Goal: Information Seeking & Learning: Learn about a topic

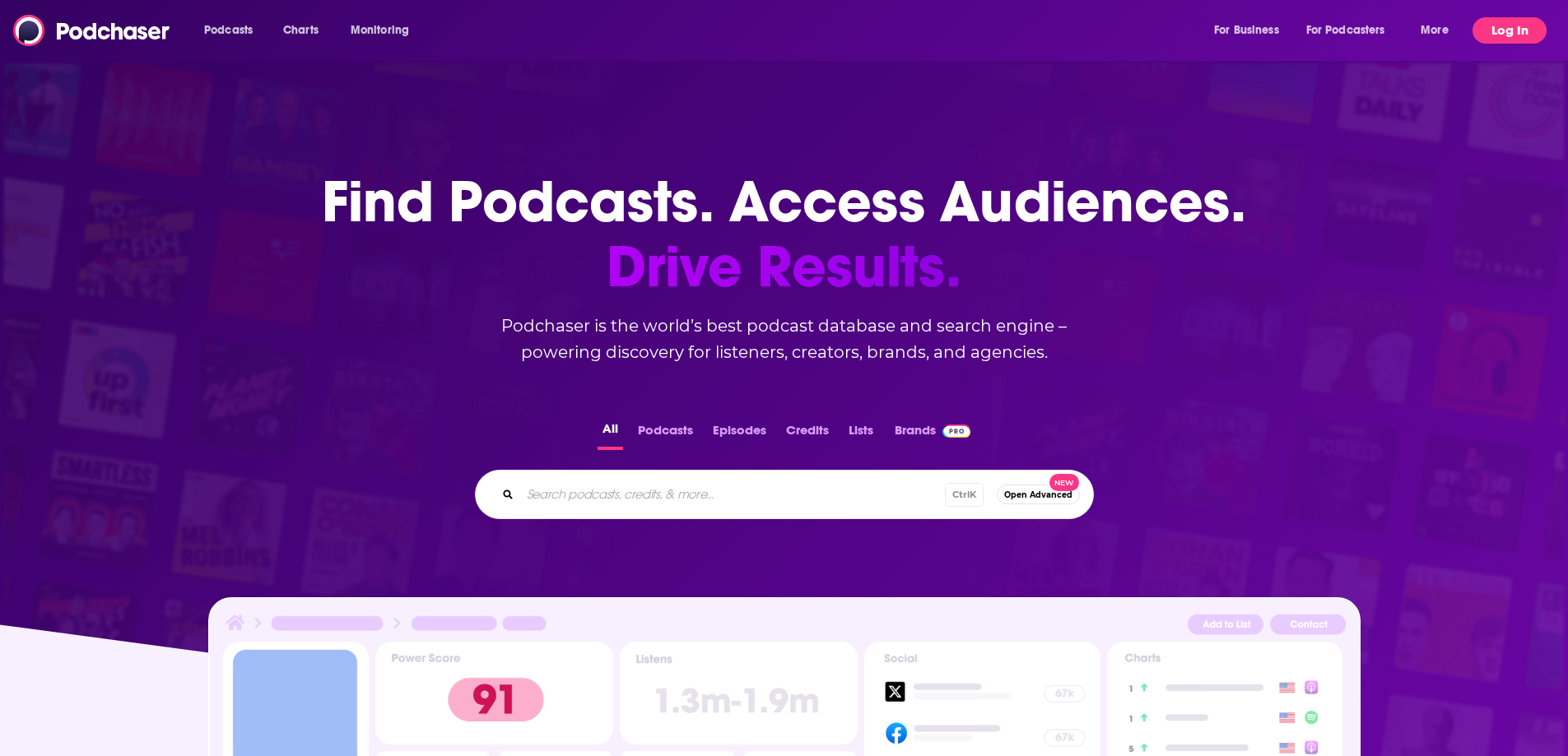
click at [1518, 32] on button "Log In" at bounding box center [1510, 30] width 74 height 26
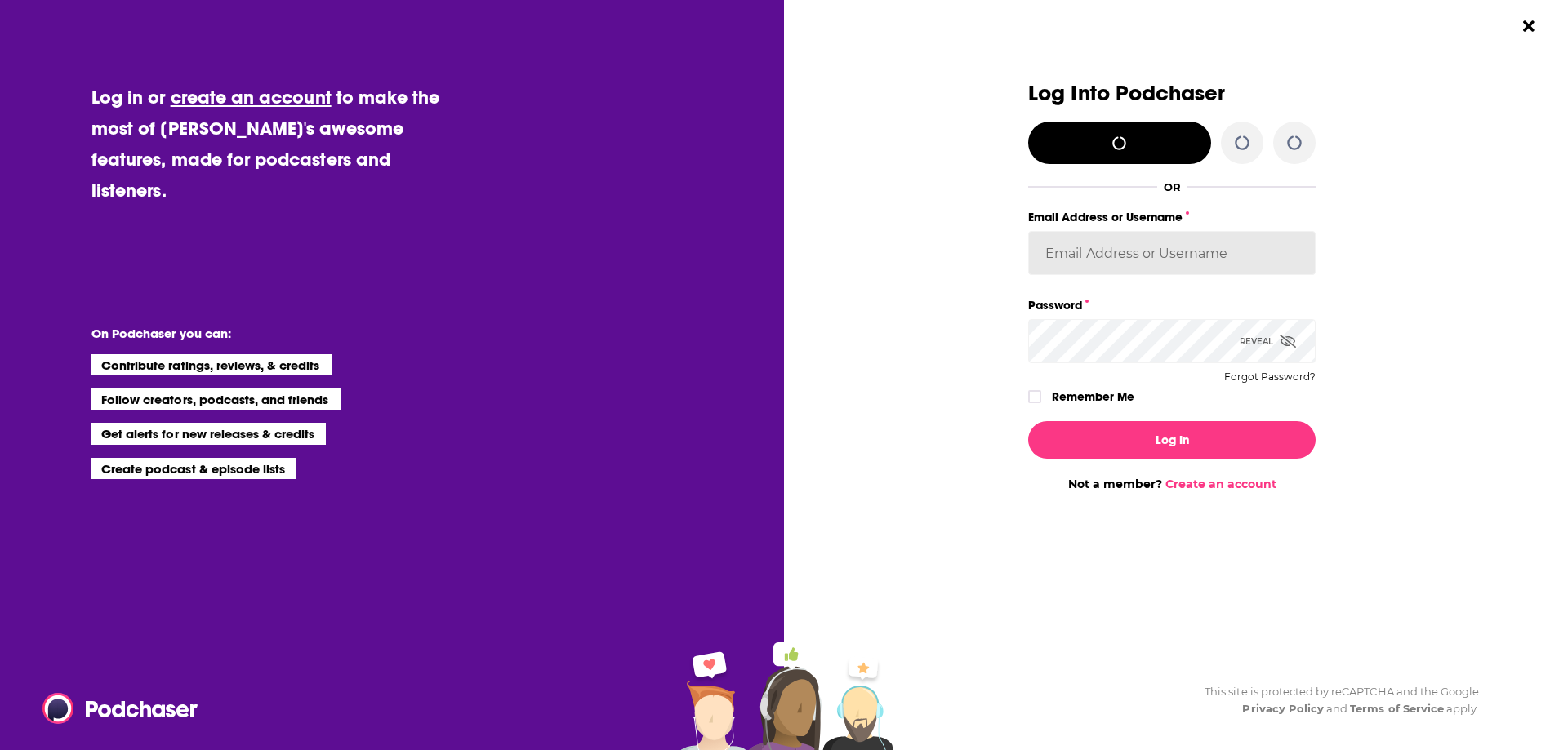
type input "tessvanden"
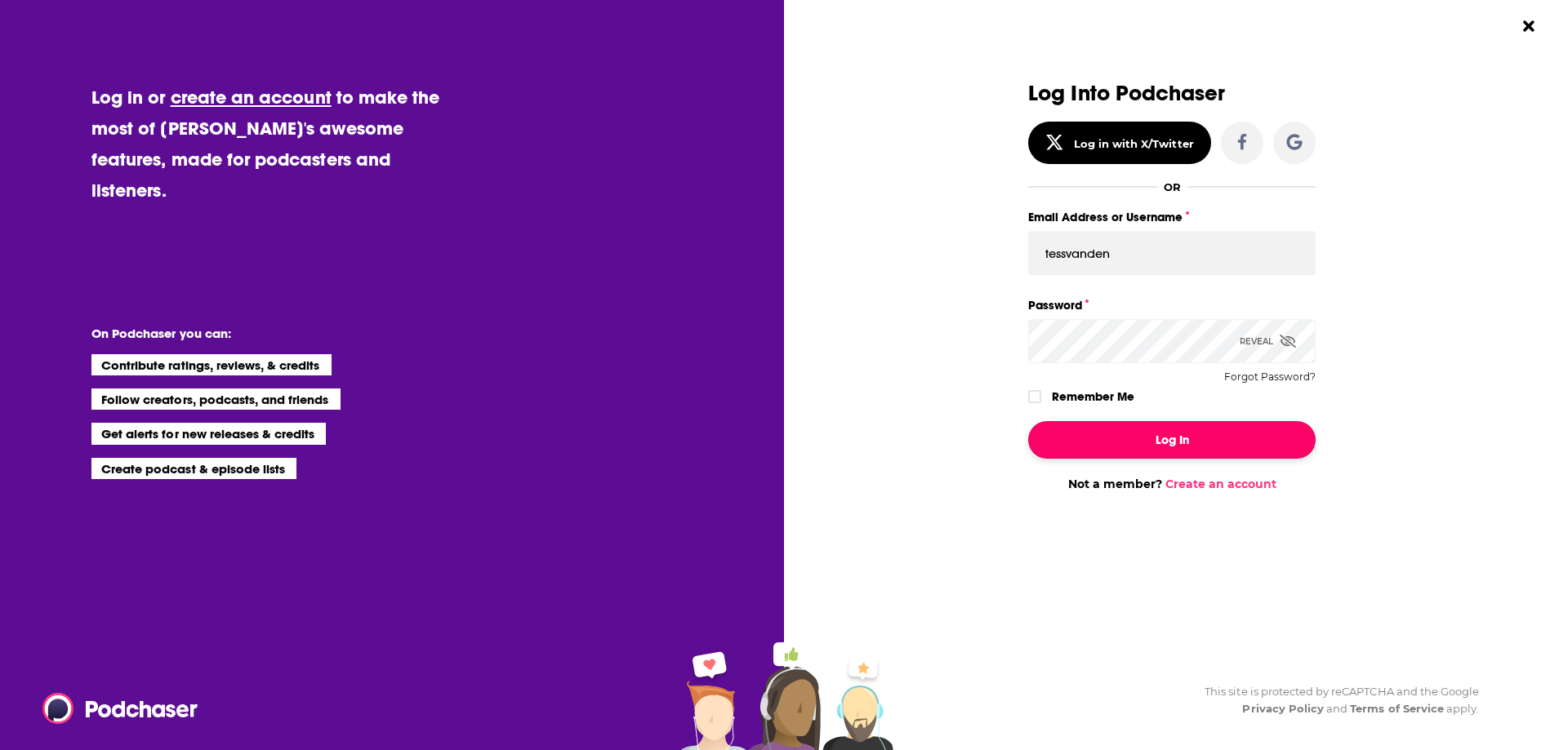
click at [1220, 440] on button "Log In" at bounding box center [1171, 440] width 287 height 38
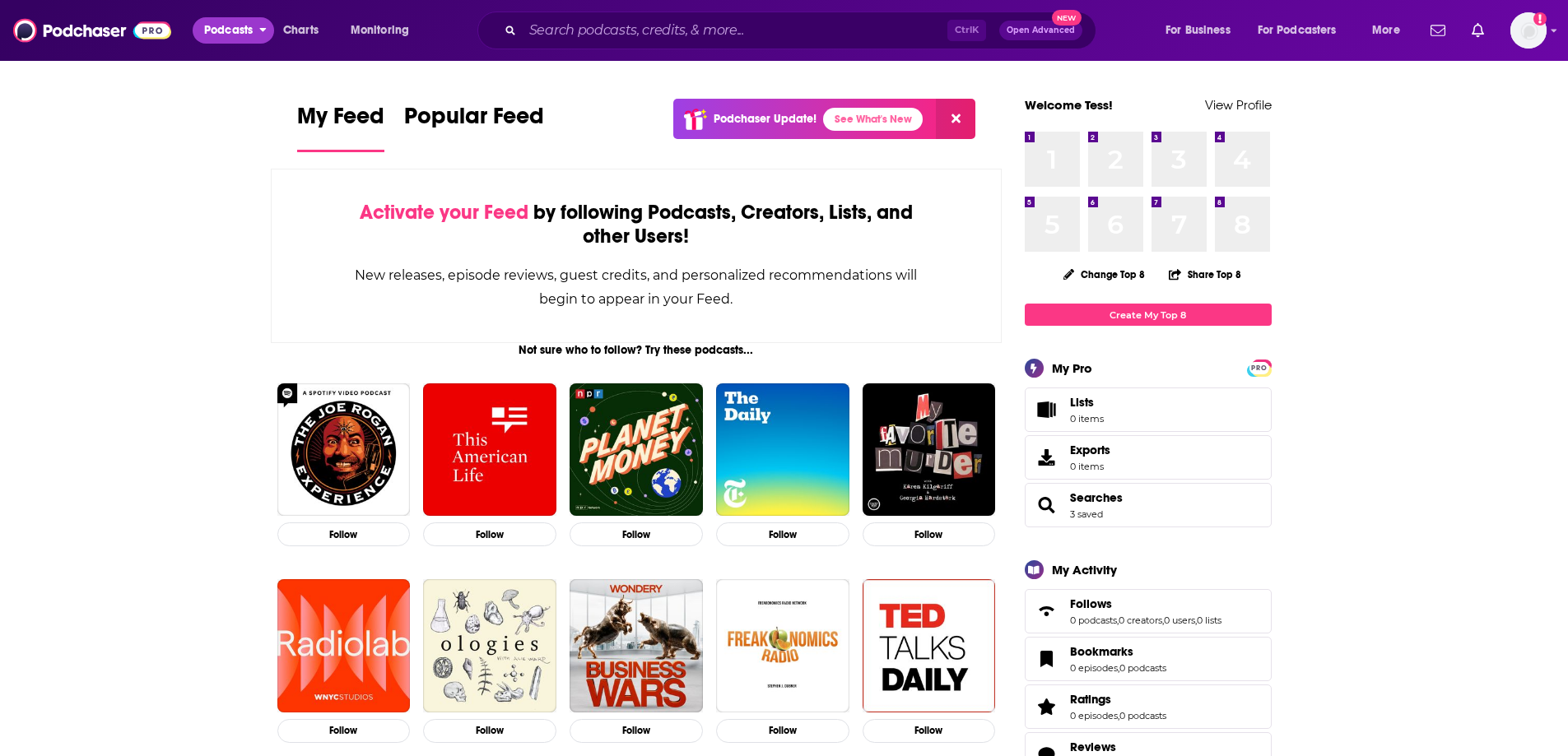
click at [230, 38] on span "Podcasts" at bounding box center [228, 30] width 49 height 23
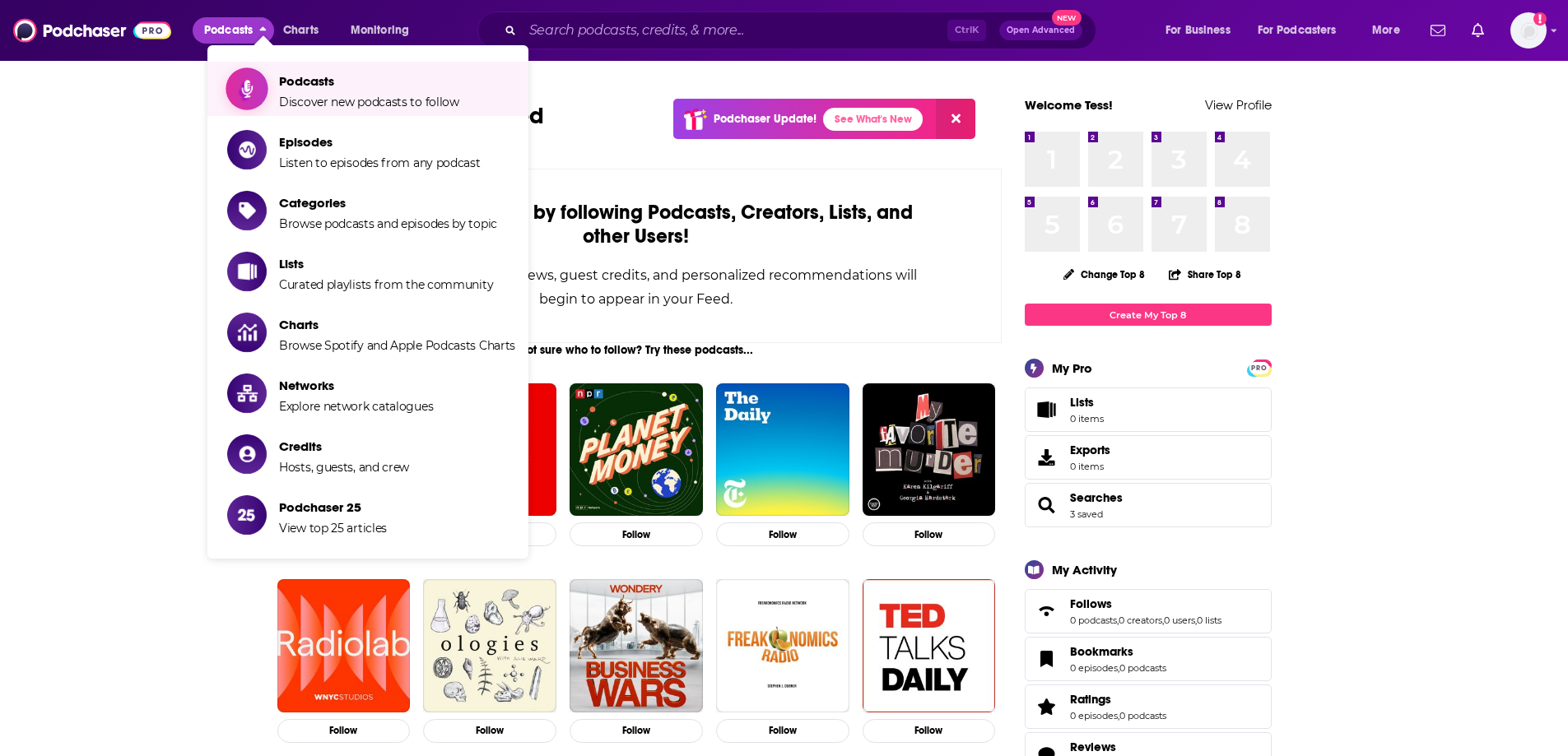
click at [302, 82] on span "Podcasts" at bounding box center [368, 81] width 180 height 16
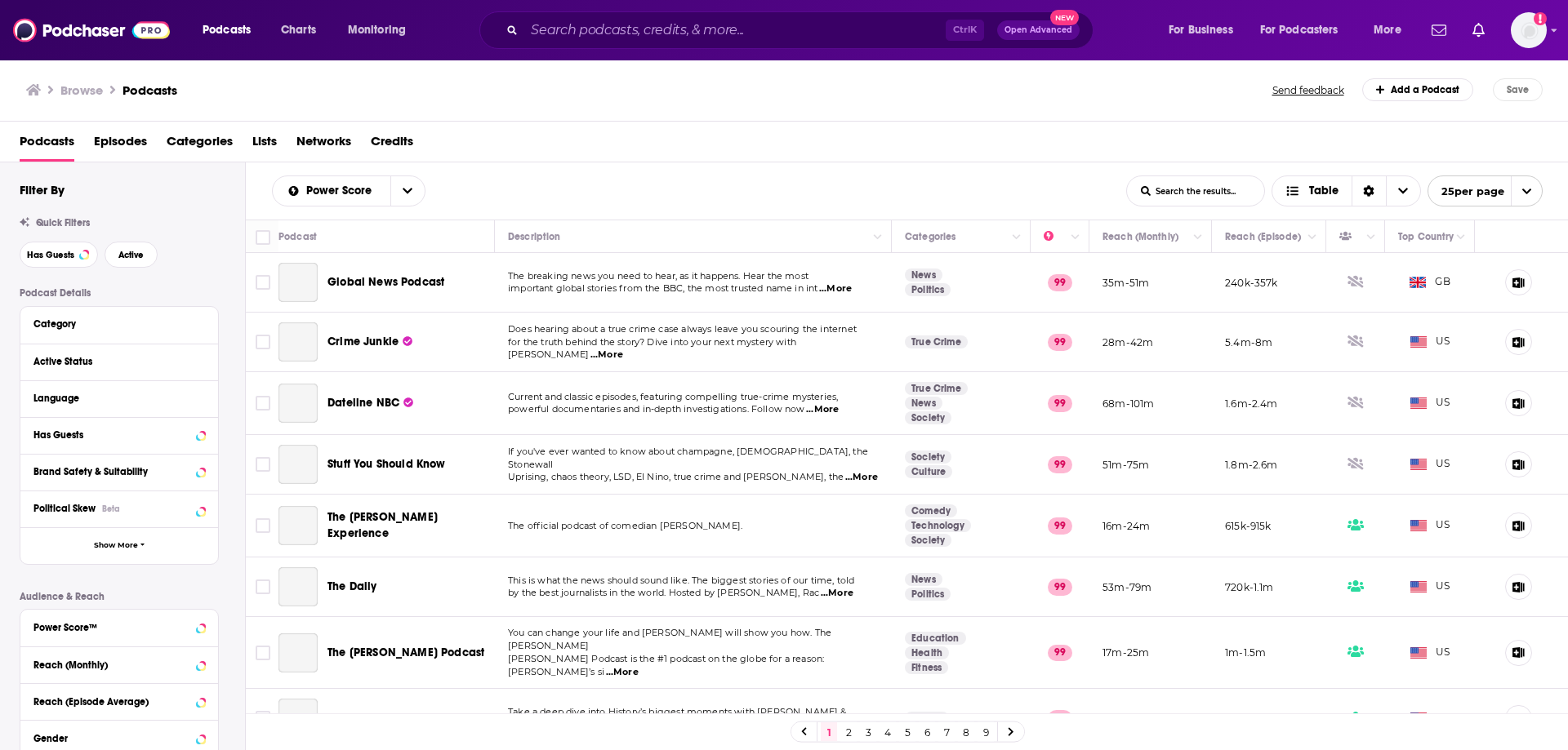
scroll to position [81, 0]
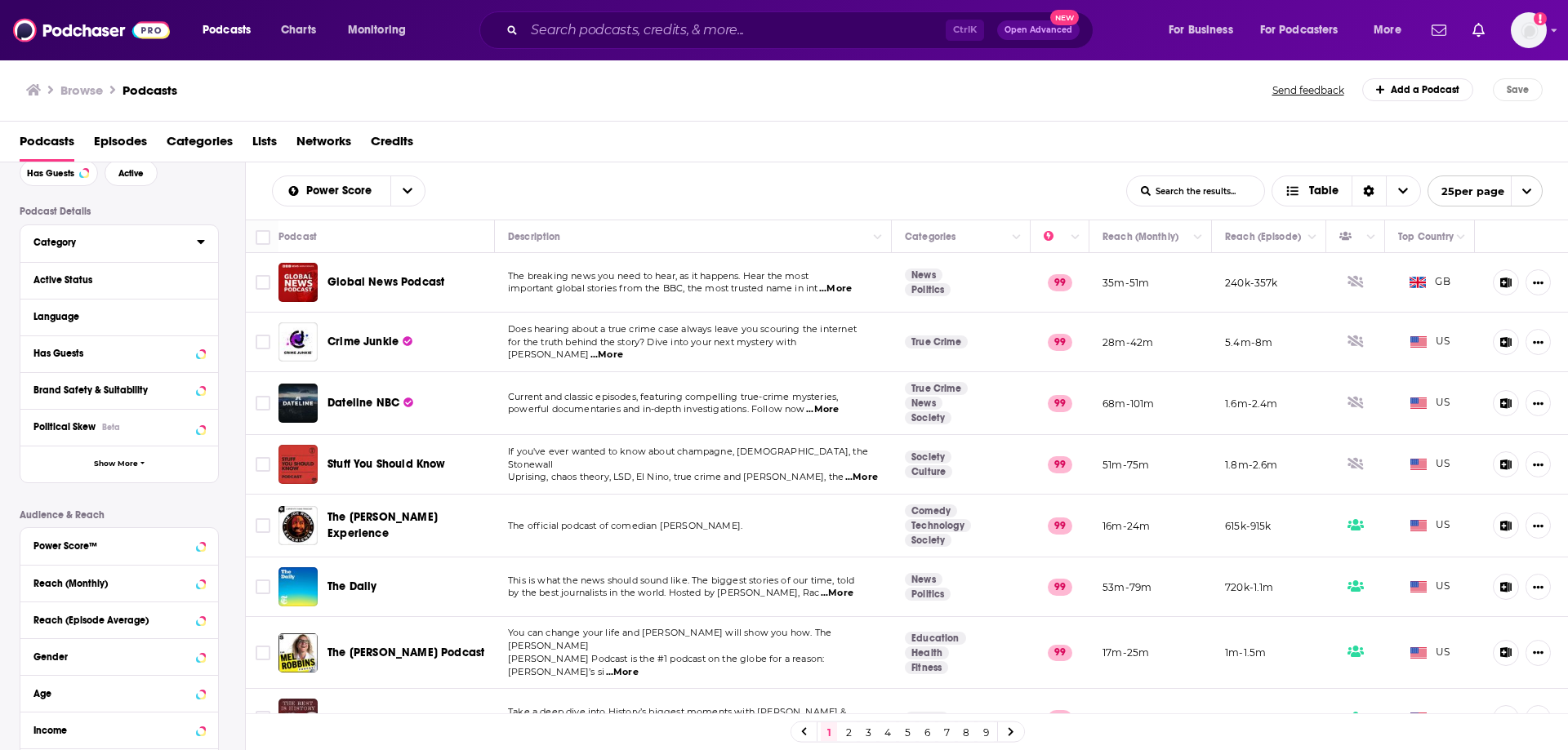
click at [176, 250] on button "Category" at bounding box center [115, 242] width 163 height 20
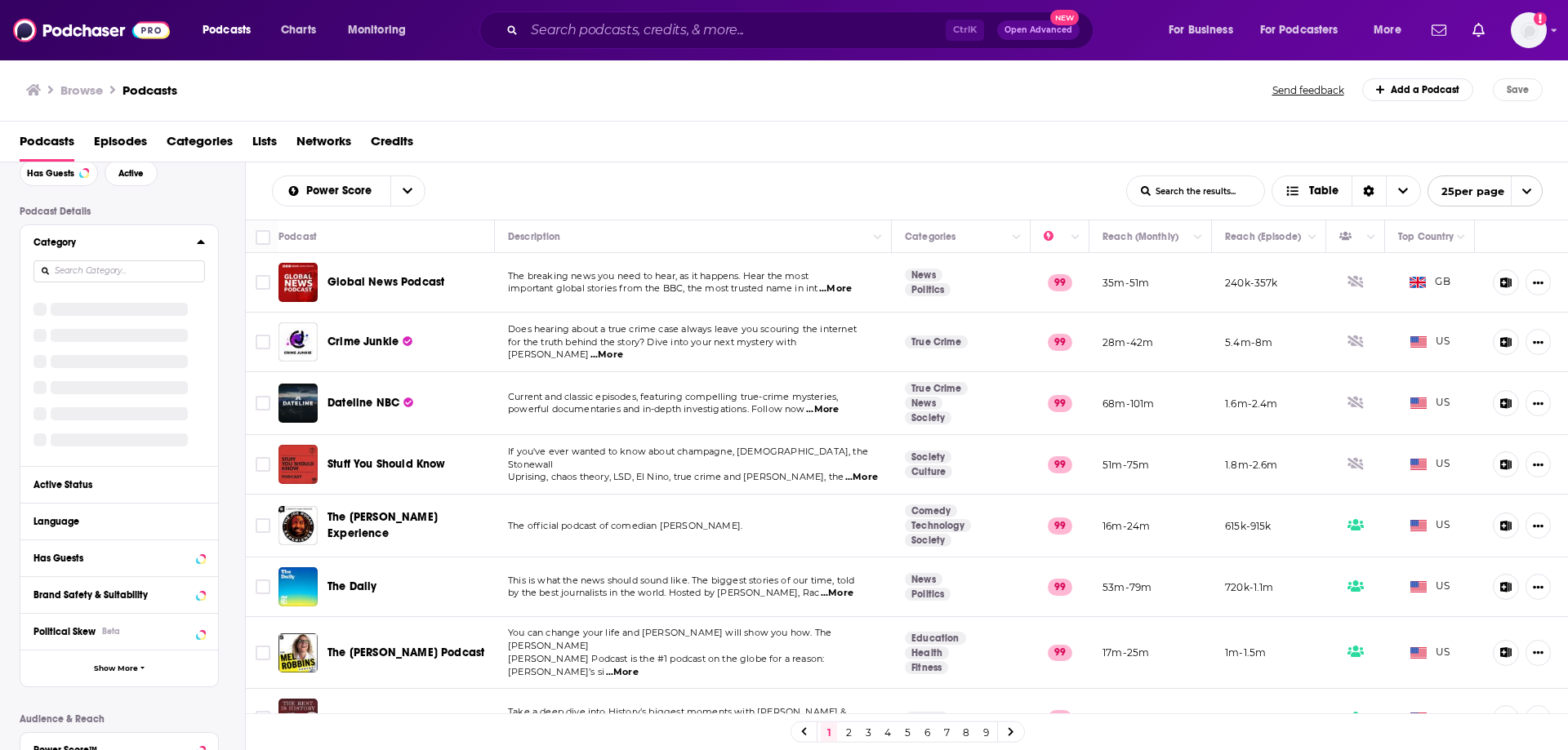
click at [200, 242] on icon at bounding box center [201, 242] width 8 height 4
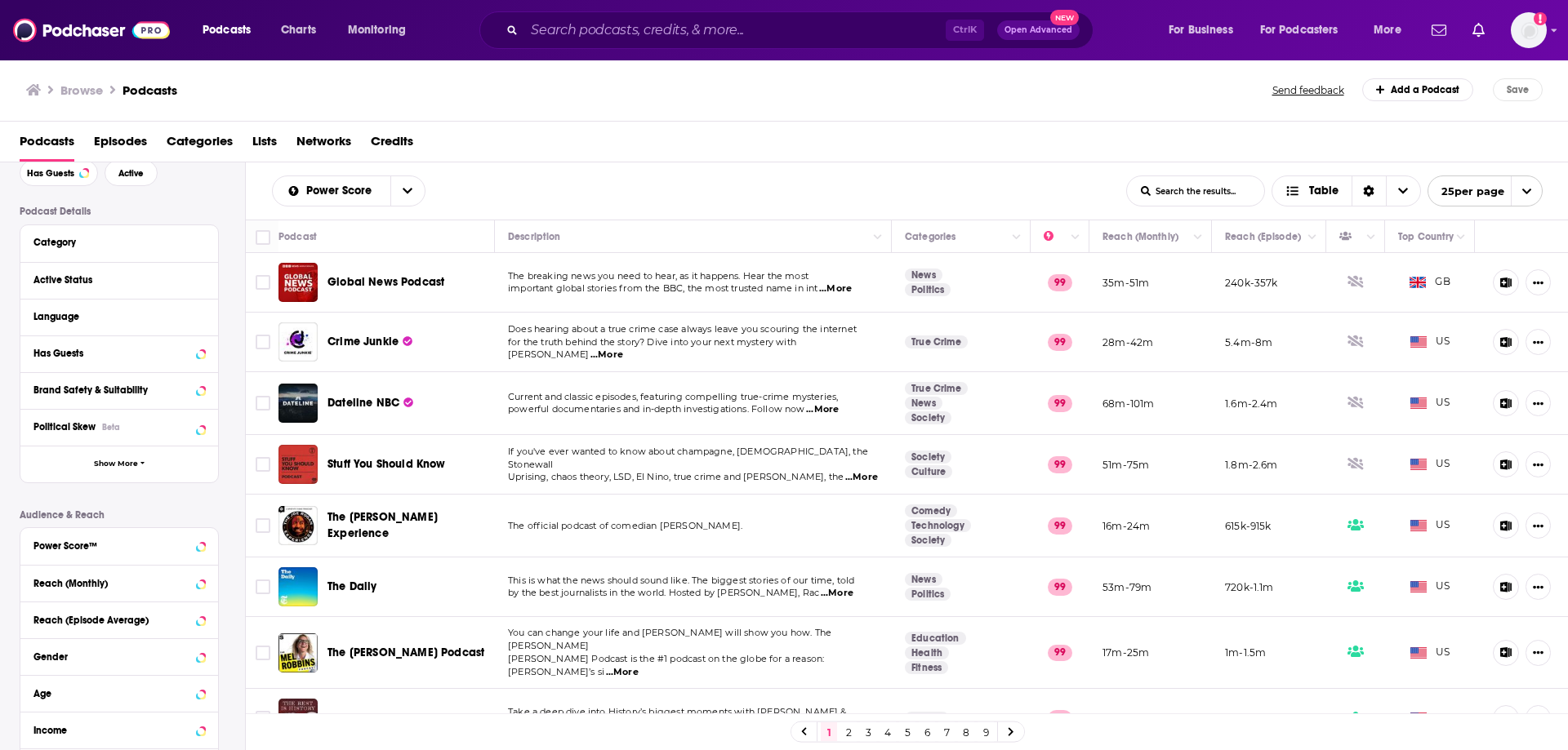
click at [192, 294] on div "Active Status" at bounding box center [119, 280] width 197 height 37
click at [196, 279] on div at bounding box center [189, 279] width 31 height 20
click at [198, 278] on icon at bounding box center [201, 279] width 8 height 4
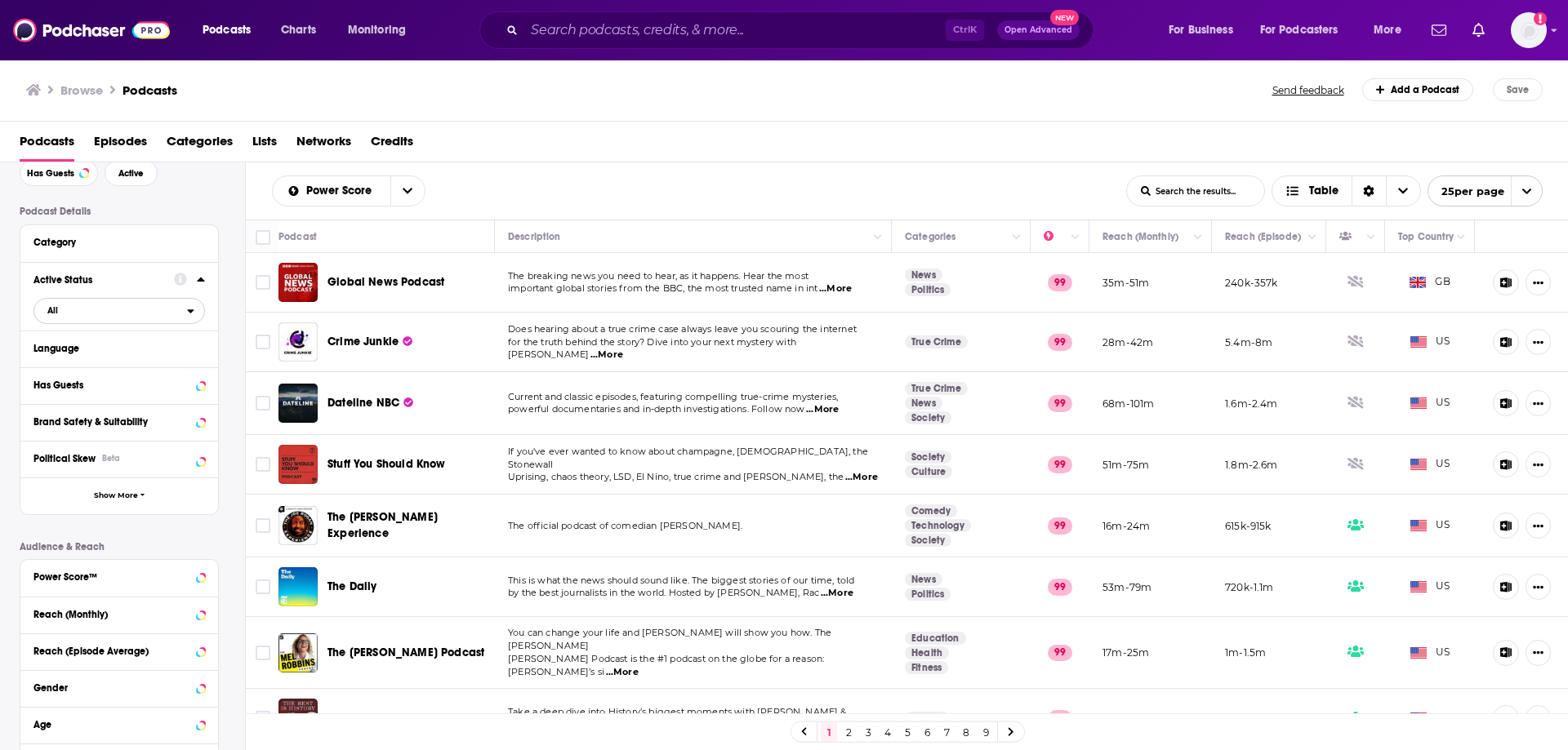
click at [150, 312] on span "All" at bounding box center [110, 310] width 153 height 21
click at [109, 365] on span "Active" at bounding box center [82, 363] width 82 height 9
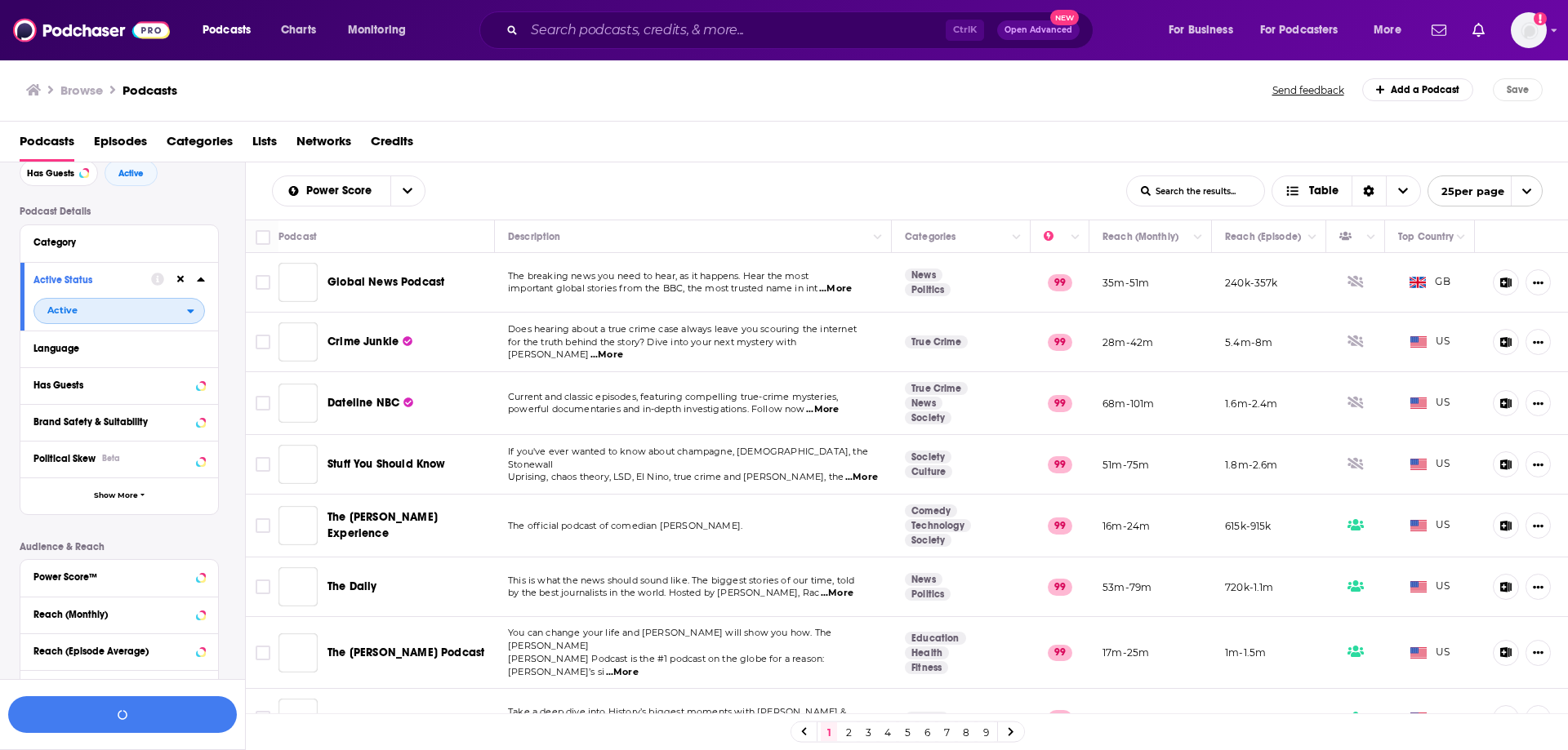
scroll to position [123, 0]
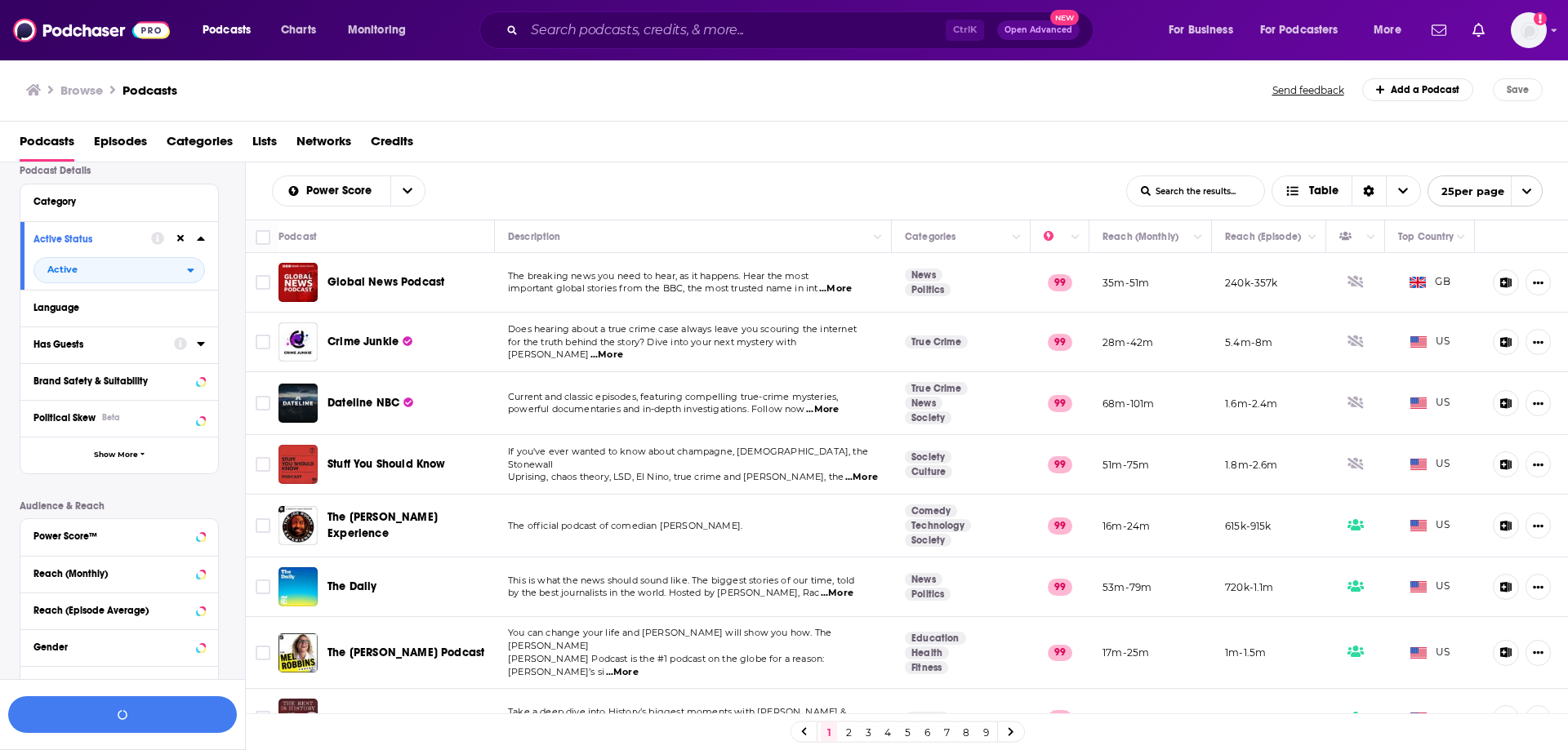
click at [175, 351] on div at bounding box center [189, 343] width 31 height 20
click at [198, 344] on icon at bounding box center [201, 344] width 8 height 4
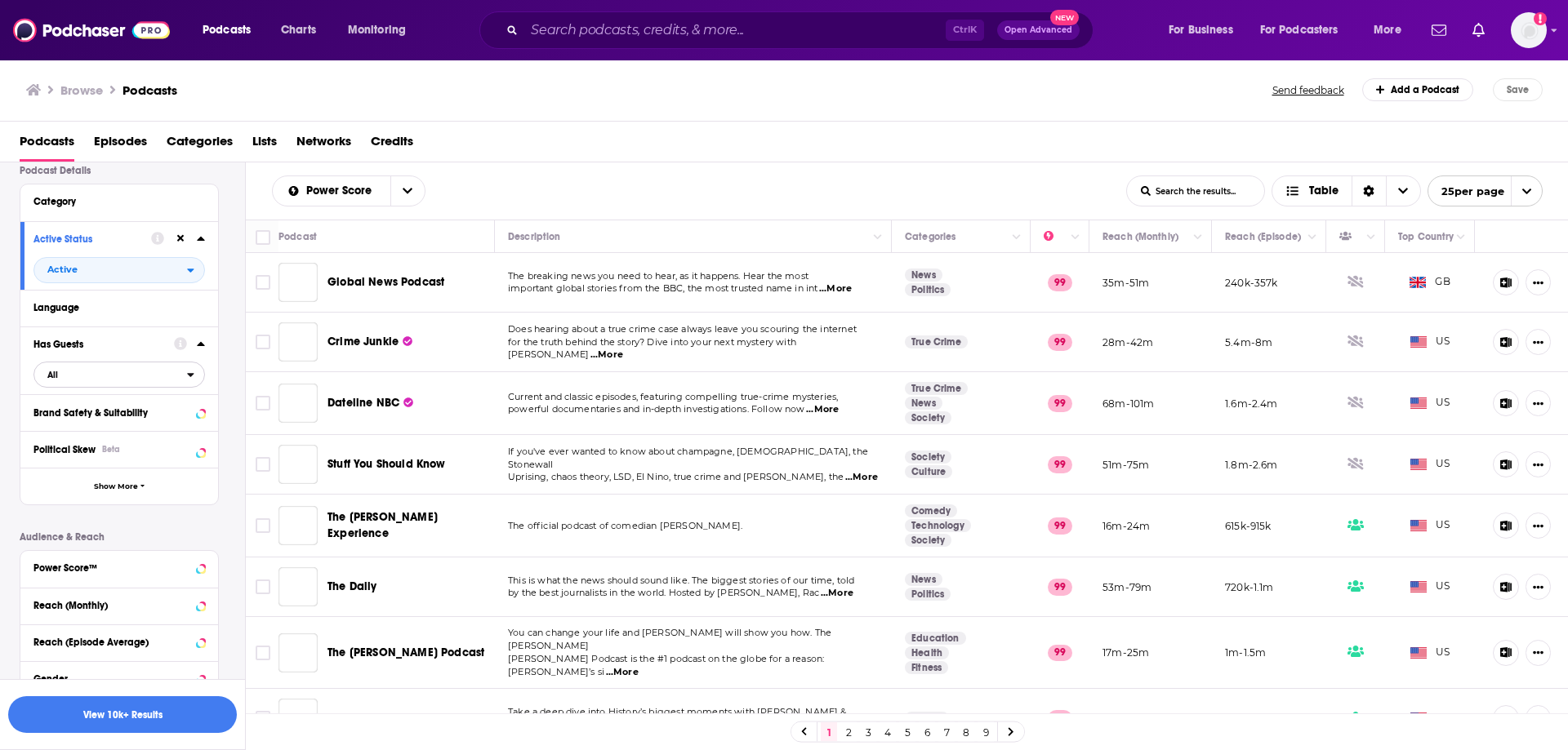
click at [71, 375] on span "All" at bounding box center [110, 375] width 153 height 21
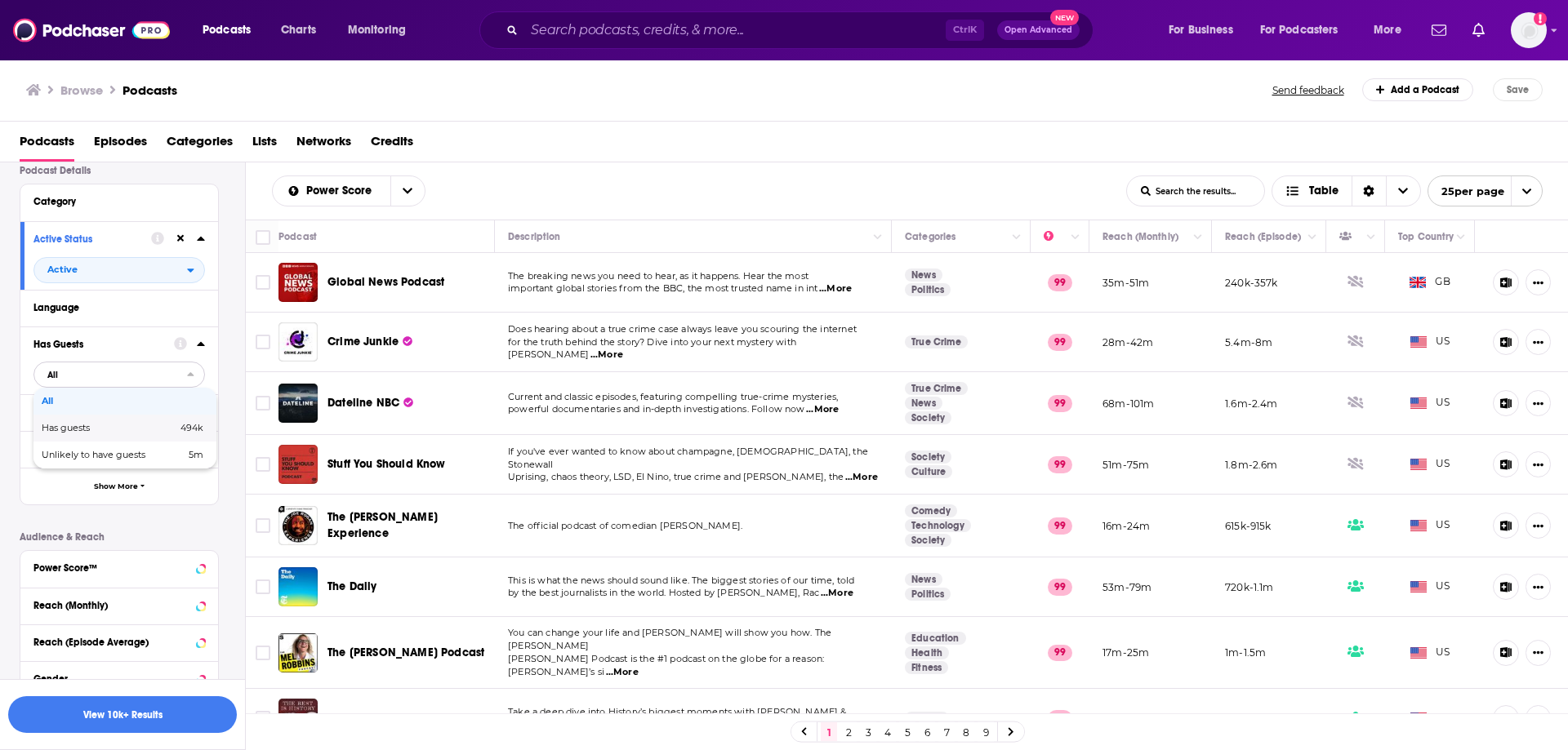
click at [71, 429] on span "Has guests" at bounding box center [87, 427] width 92 height 9
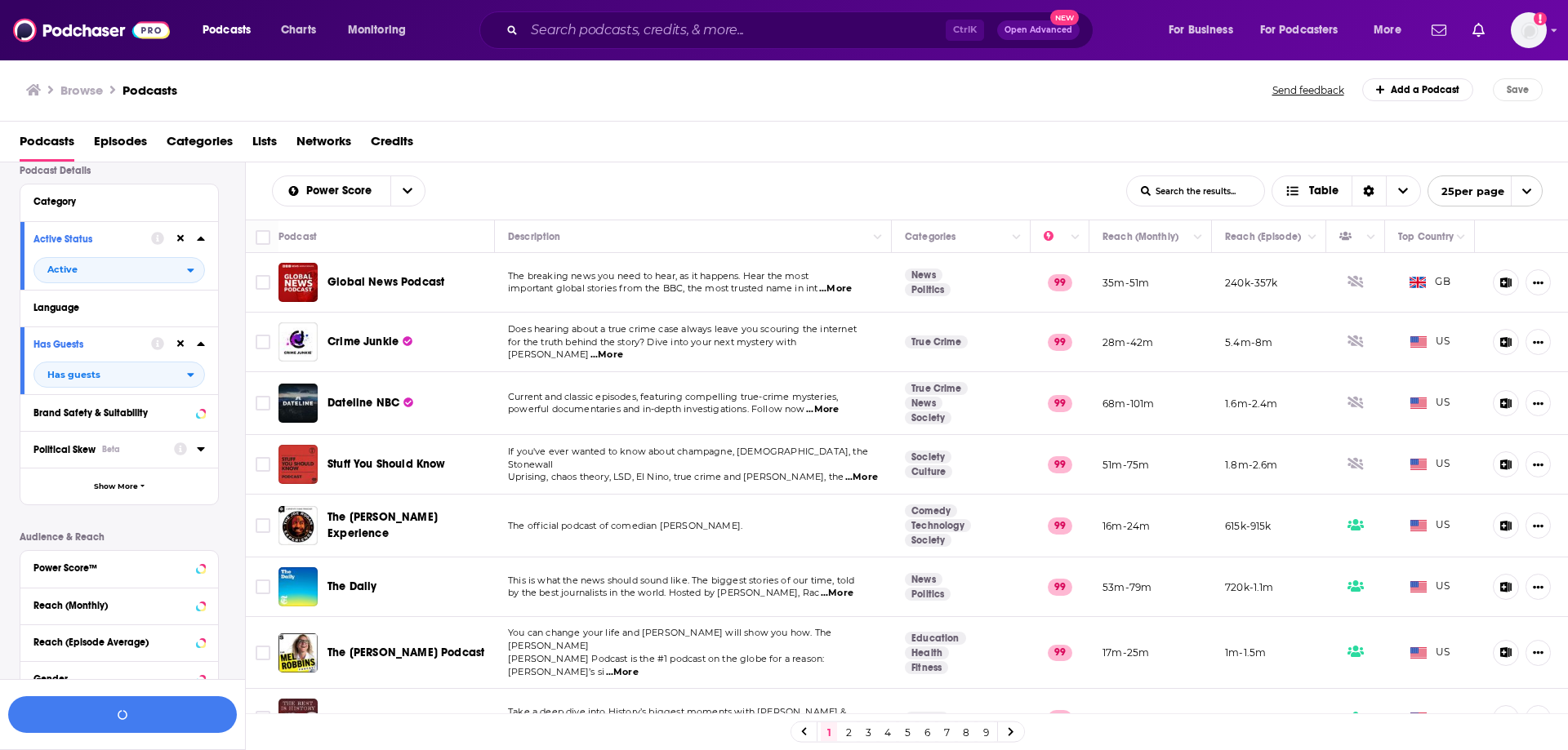
click at [192, 448] on div at bounding box center [189, 448] width 31 height 20
click at [198, 449] on icon at bounding box center [201, 449] width 8 height 4
click at [44, 525] on icon at bounding box center [40, 524] width 10 height 10
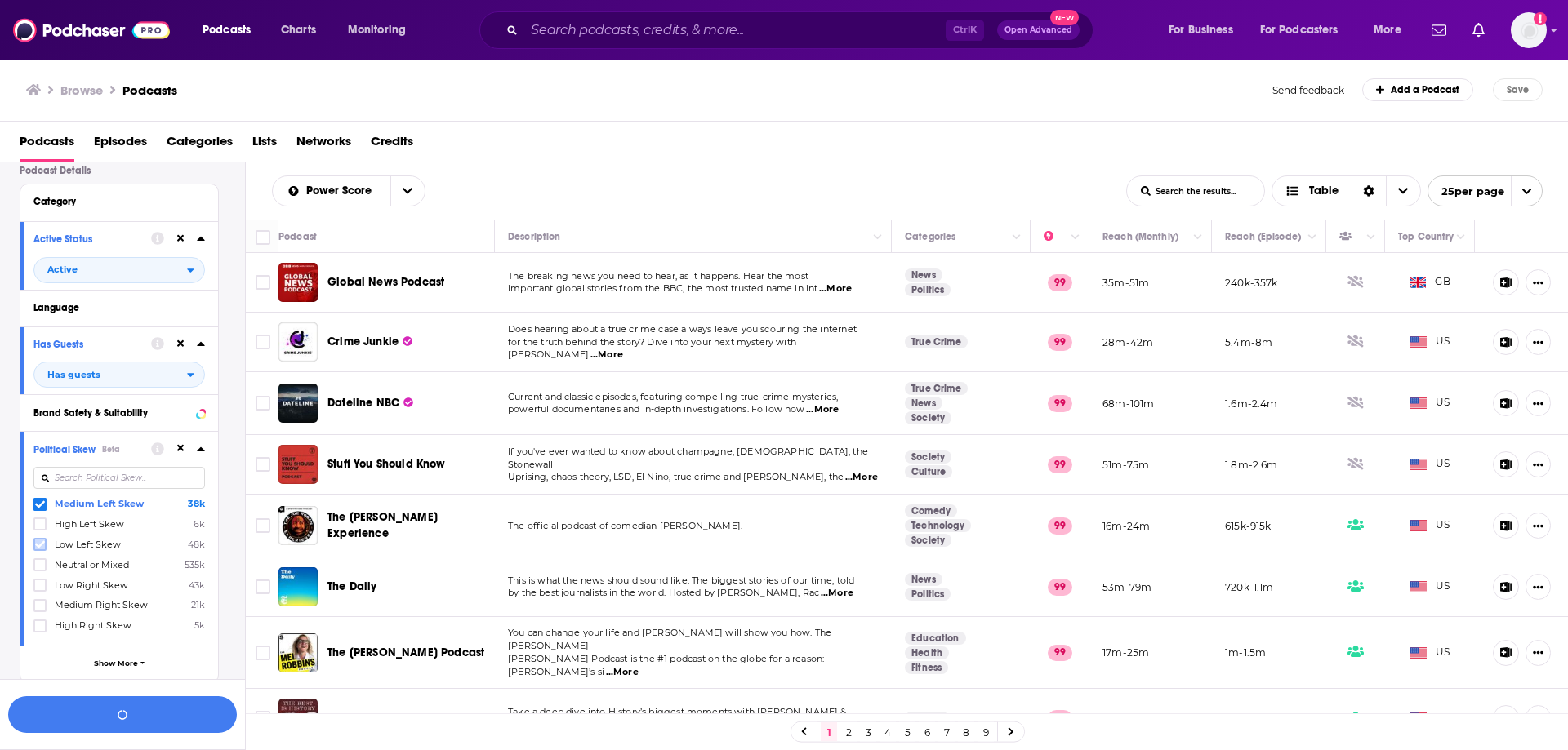
click at [40, 546] on icon at bounding box center [40, 545] width 10 height 8
click at [164, 719] on button "button" at bounding box center [122, 715] width 229 height 37
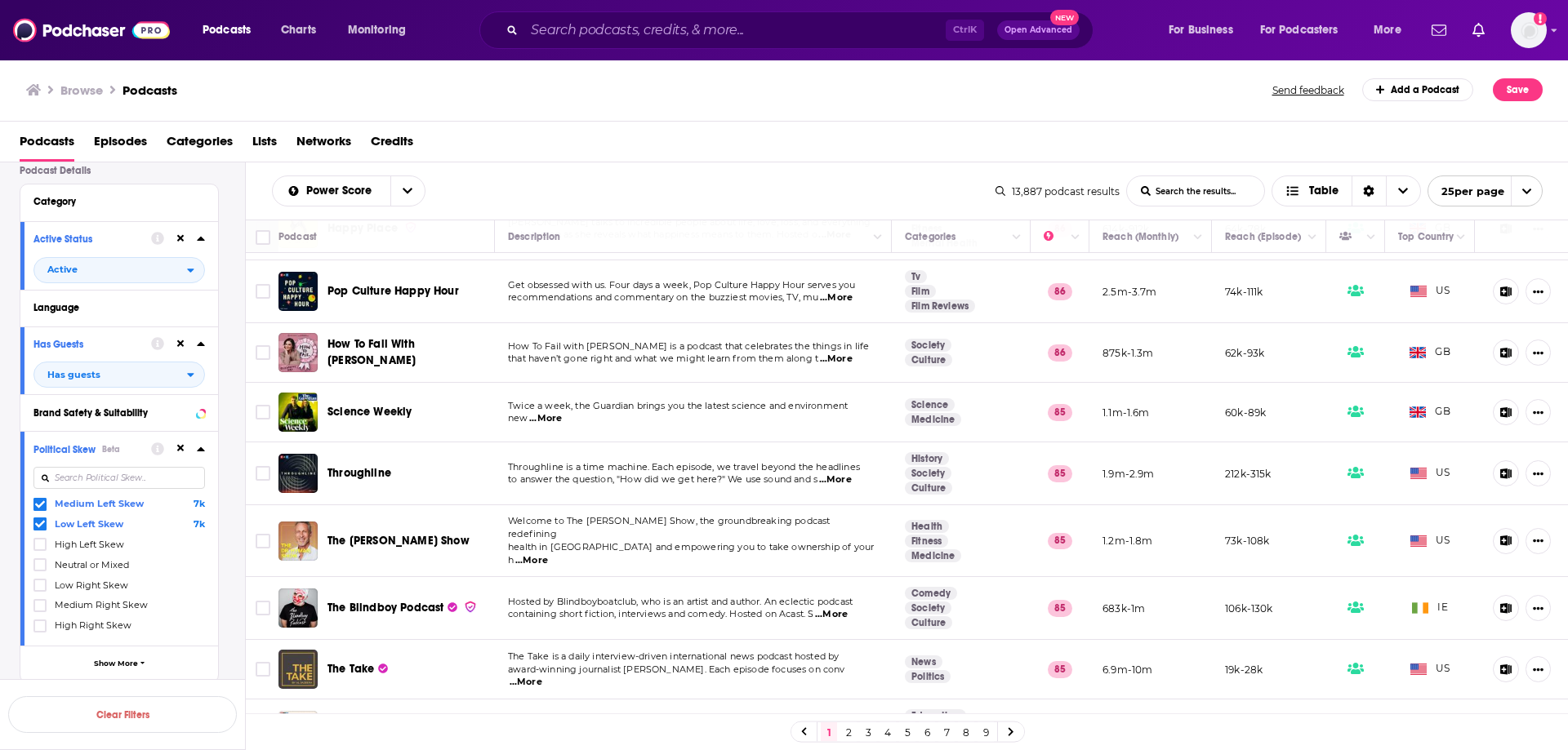
scroll to position [1085, 0]
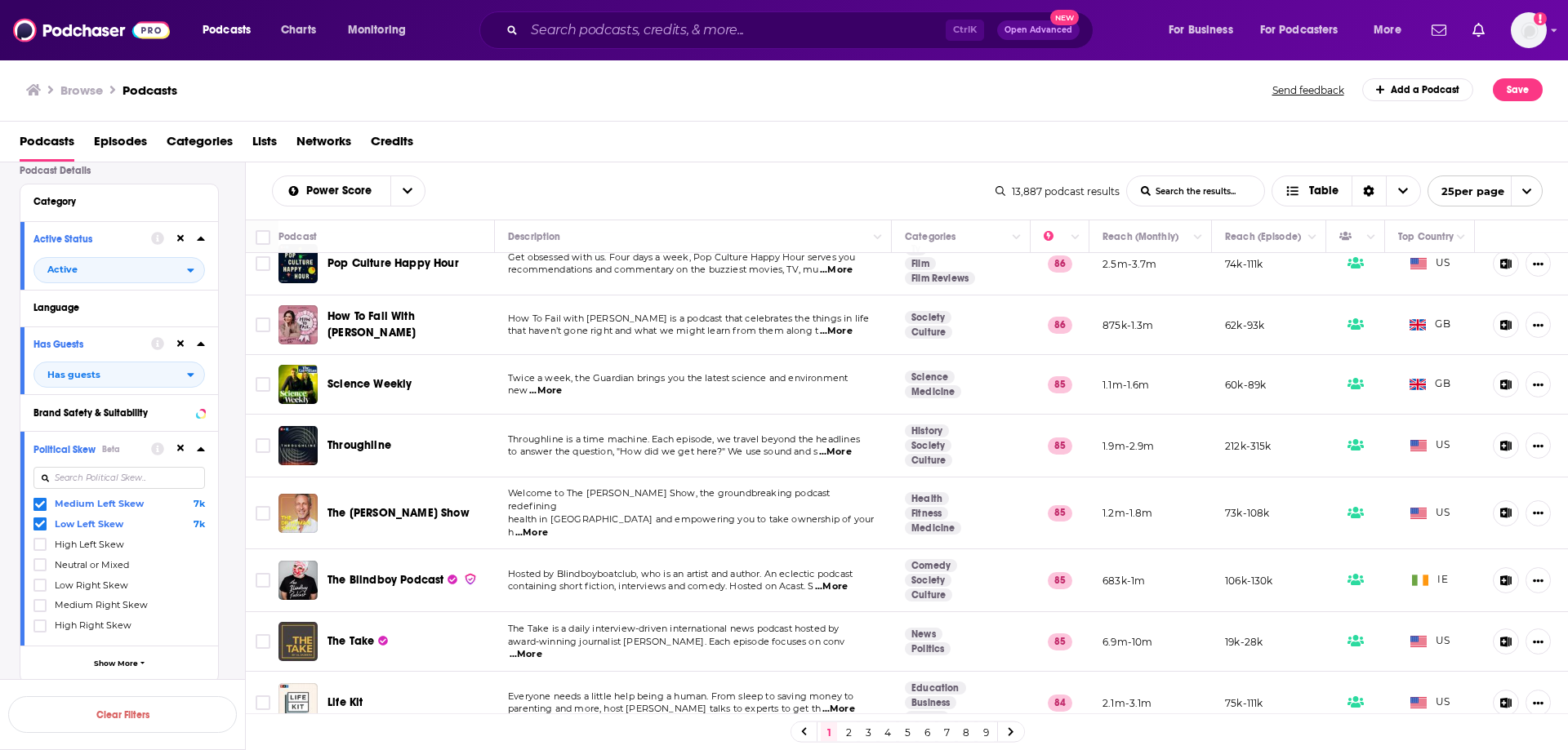
click at [850, 735] on link "2" at bounding box center [848, 733] width 16 height 19
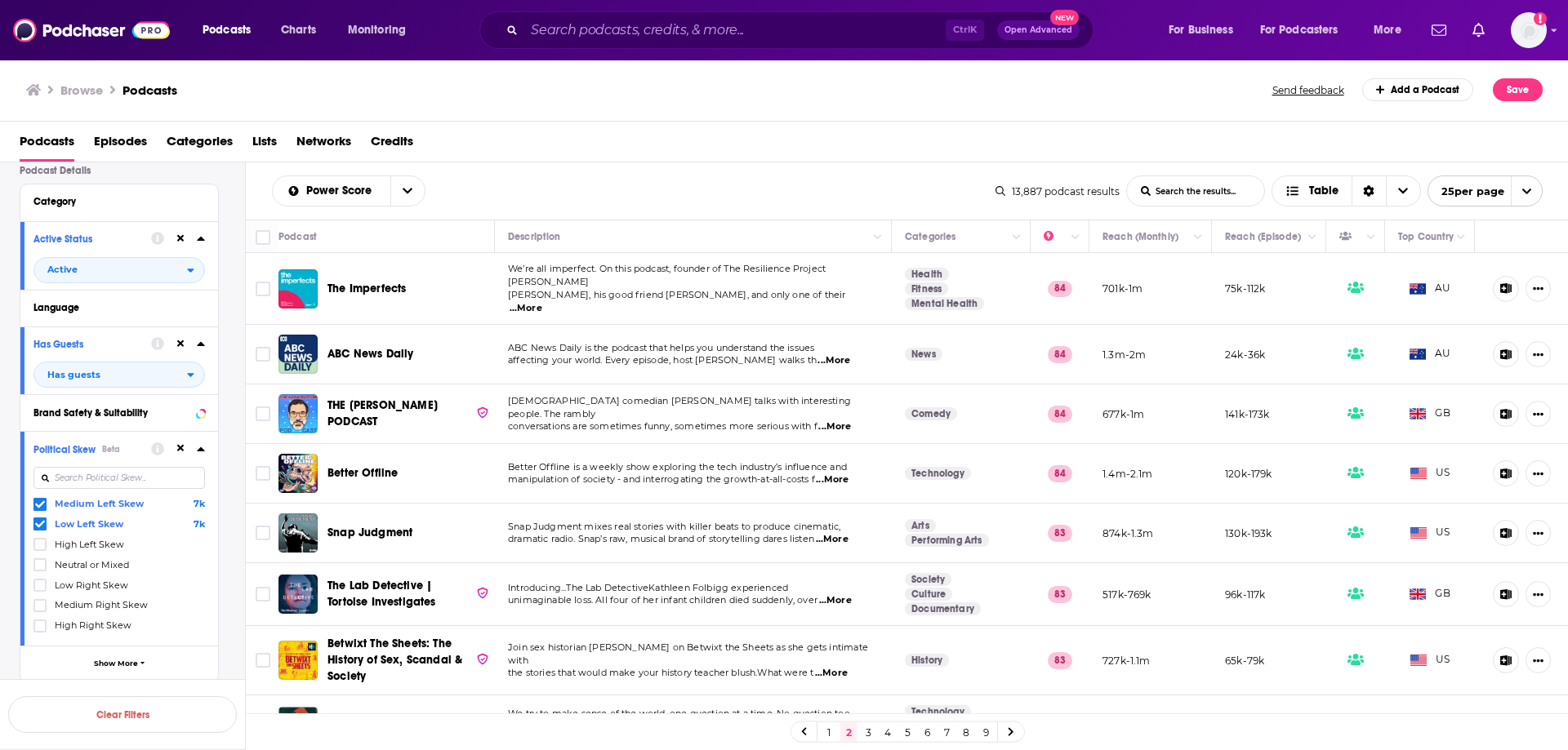
click at [542, 303] on span "...More" at bounding box center [526, 309] width 33 height 14
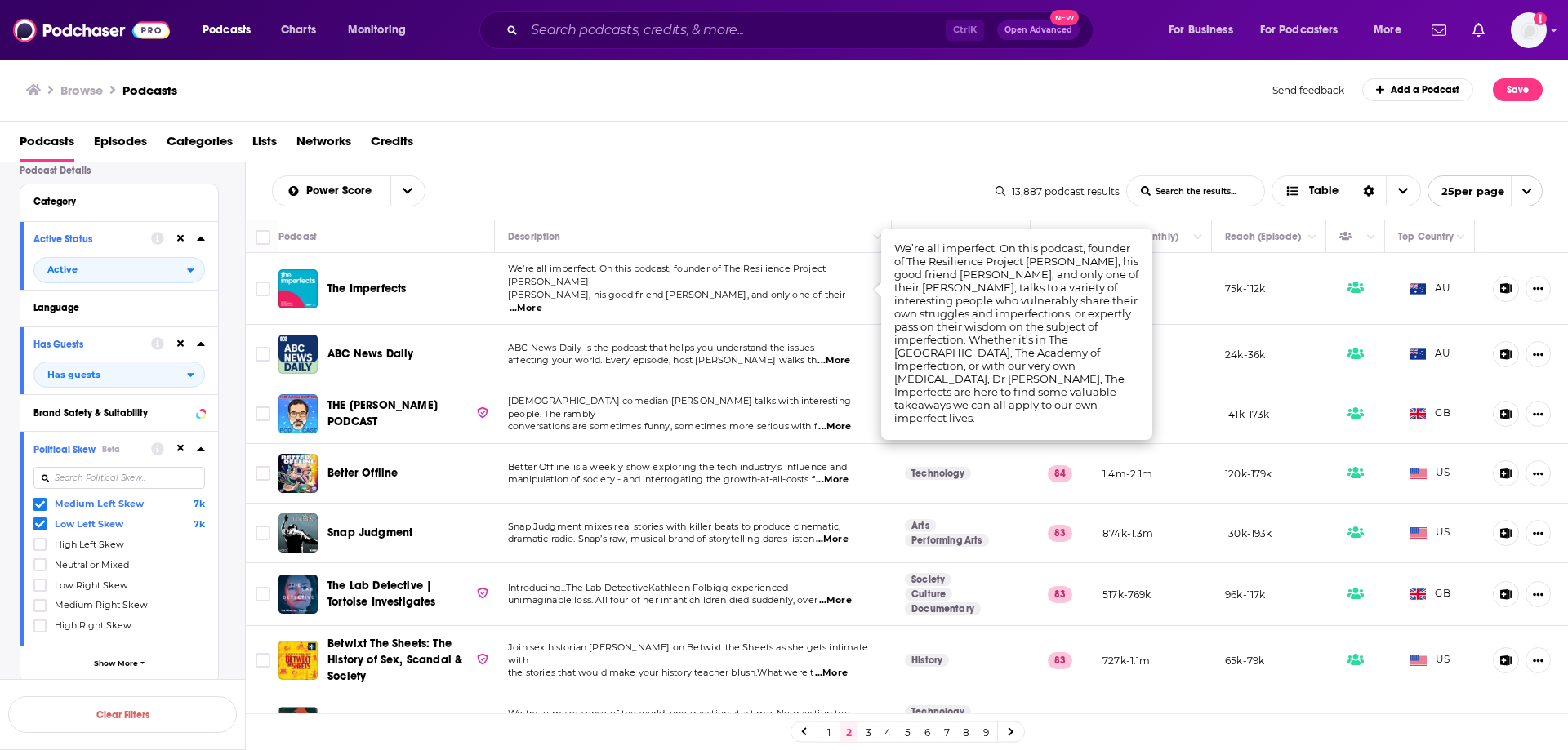
click at [753, 149] on div "Podcasts Episodes Categories Lists Networks Credits" at bounding box center [787, 145] width 1536 height 34
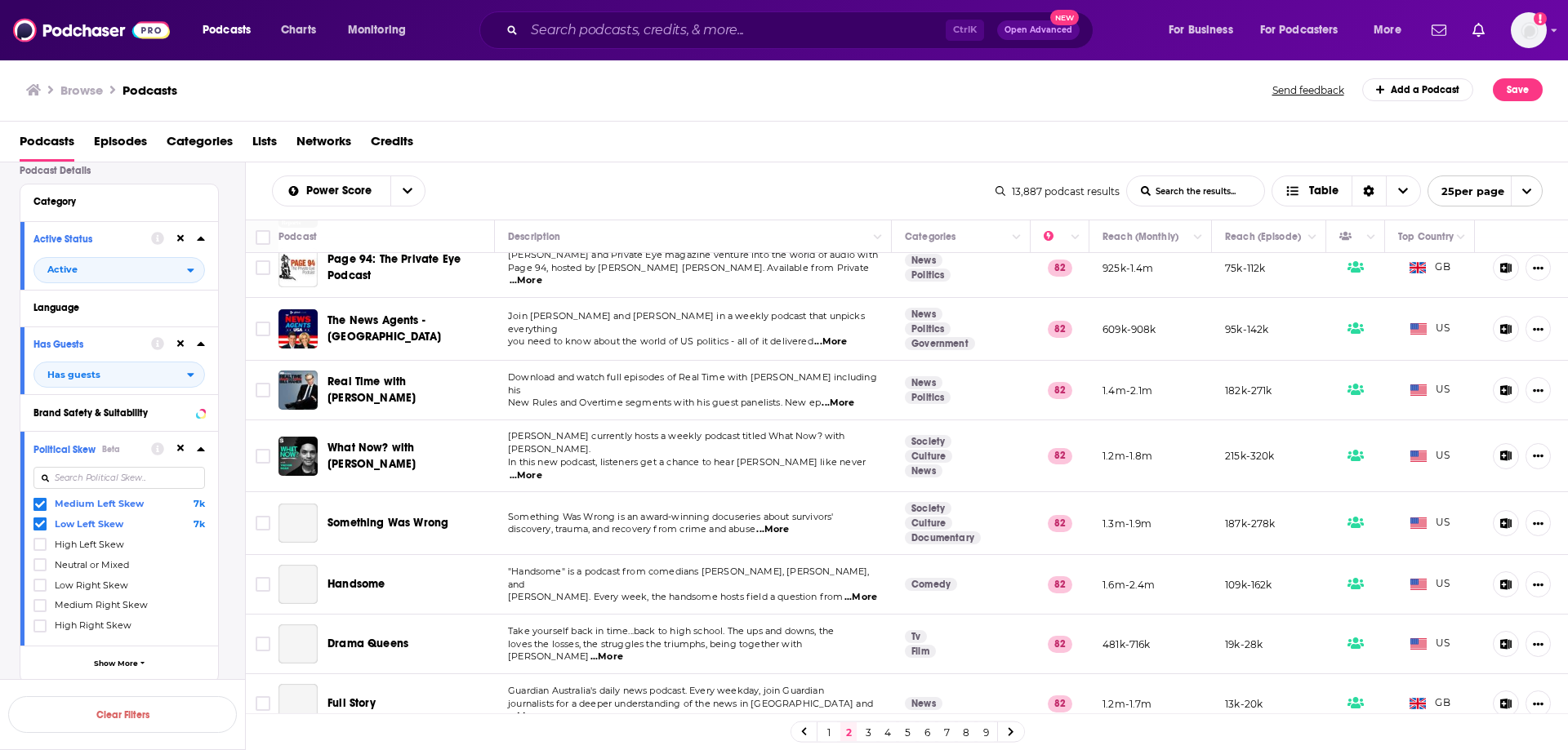
scroll to position [1069, 0]
